Goal: Task Accomplishment & Management: Use online tool/utility

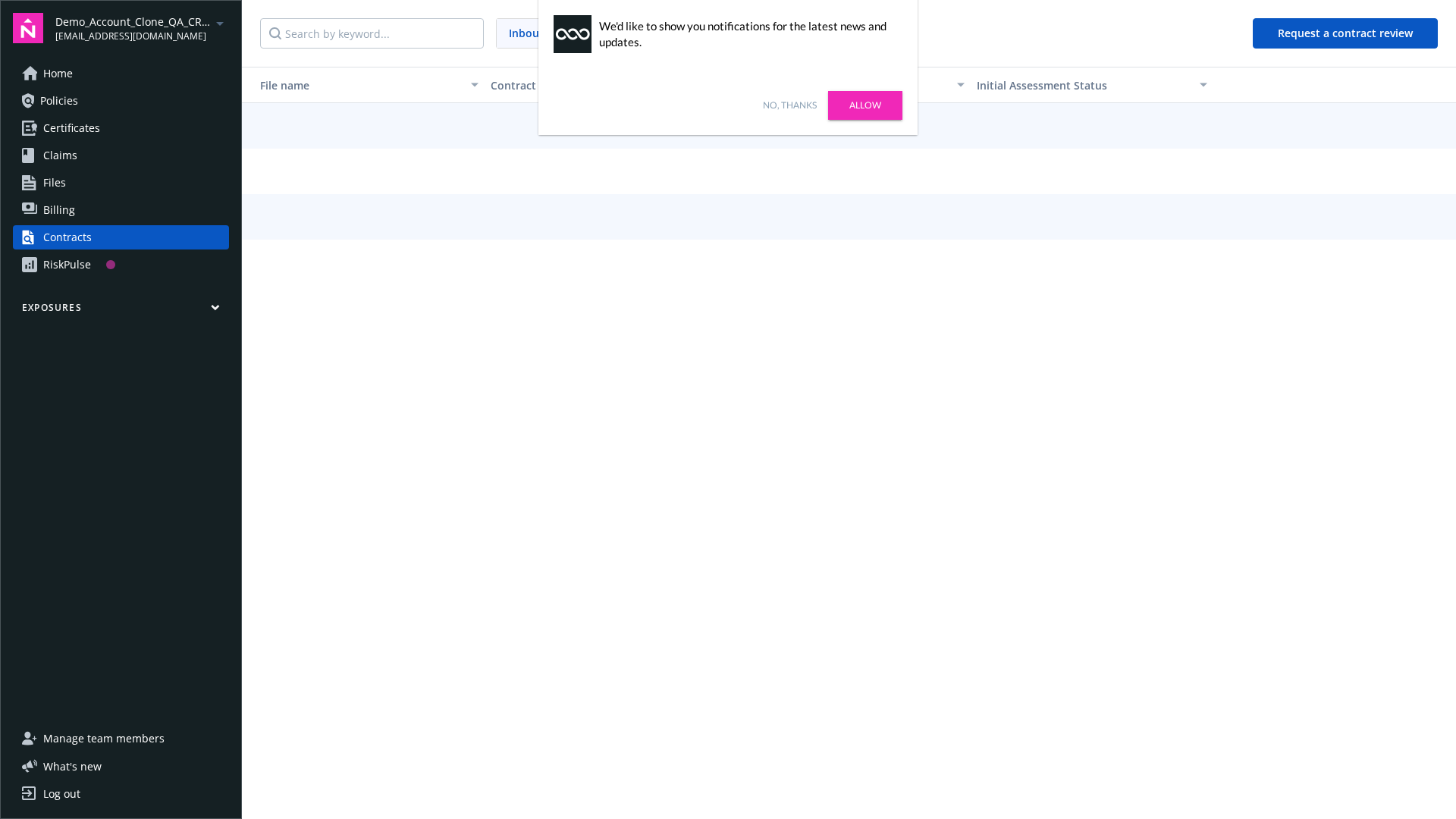
click at [789, 106] on link "No, thanks" at bounding box center [789, 105] width 54 height 13
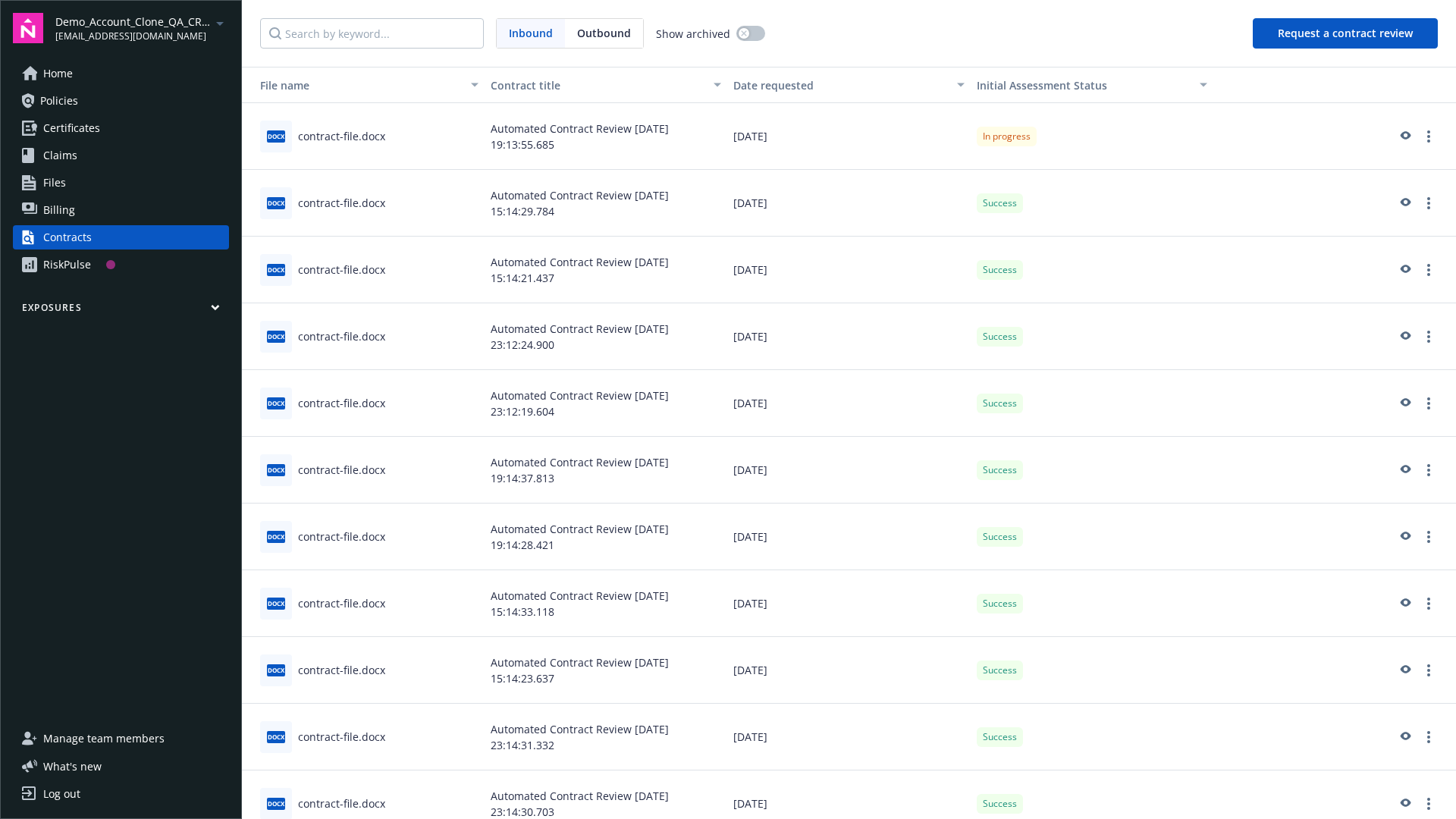
click at [1346, 34] on button "Request a contract review" at bounding box center [1345, 33] width 185 height 30
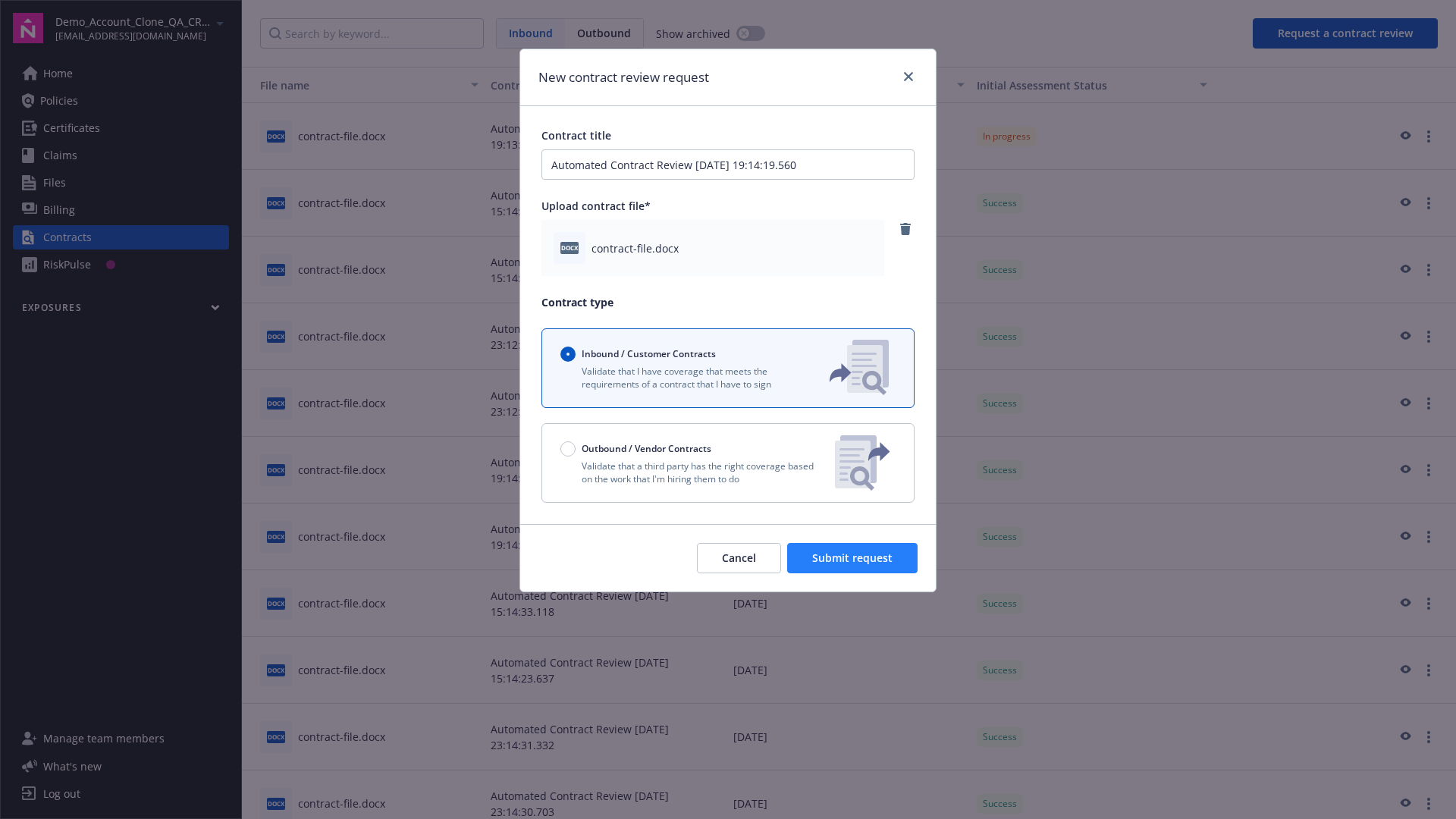
type input "Automated Contract Review 09-11-2025 19:14:19.560"
click at [853, 558] on span "Submit request" at bounding box center [852, 558] width 81 height 14
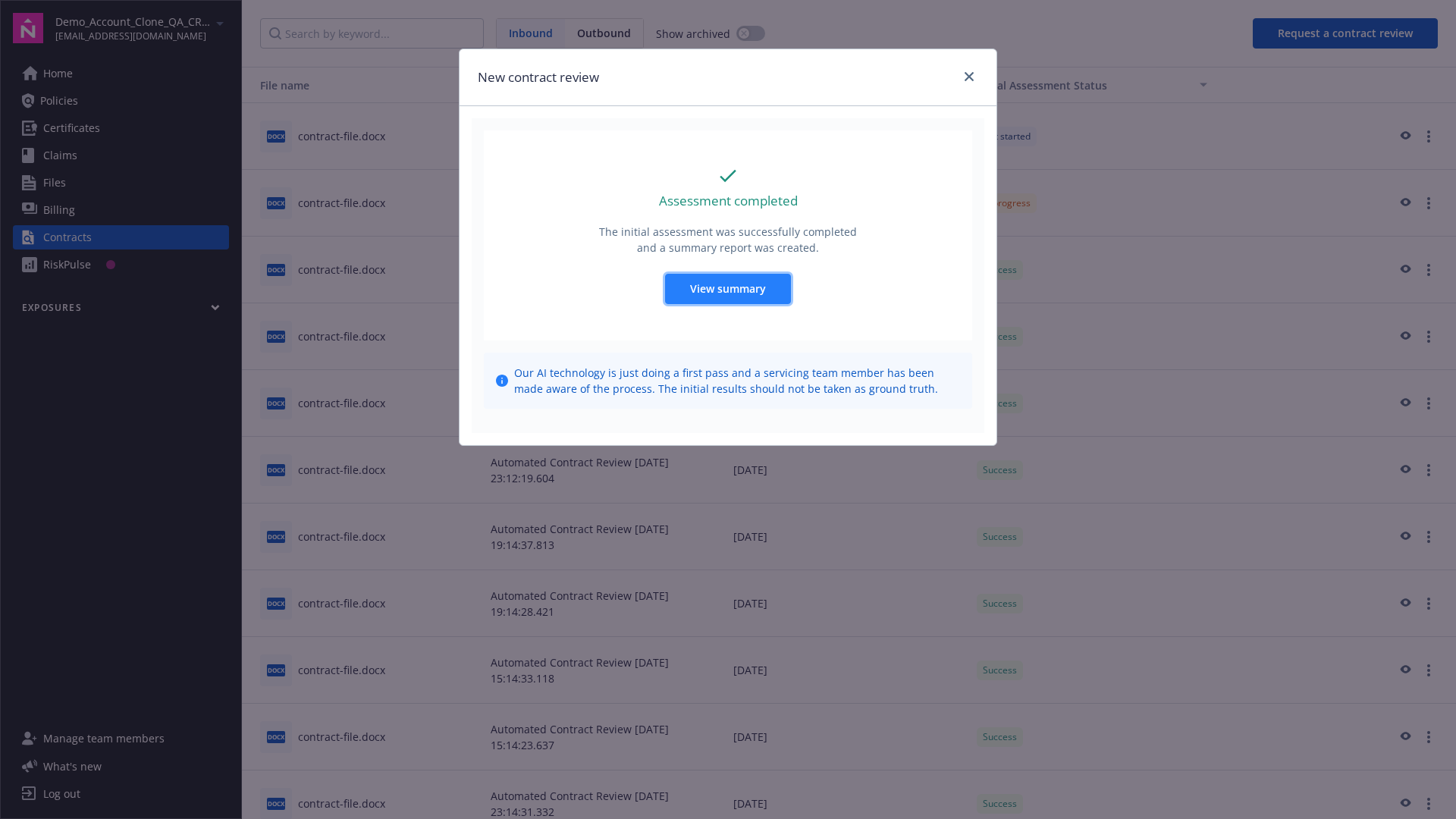
click at [727, 288] on span "View summary" at bounding box center [727, 289] width 75 height 14
